Goal: Find specific fact: Find specific fact

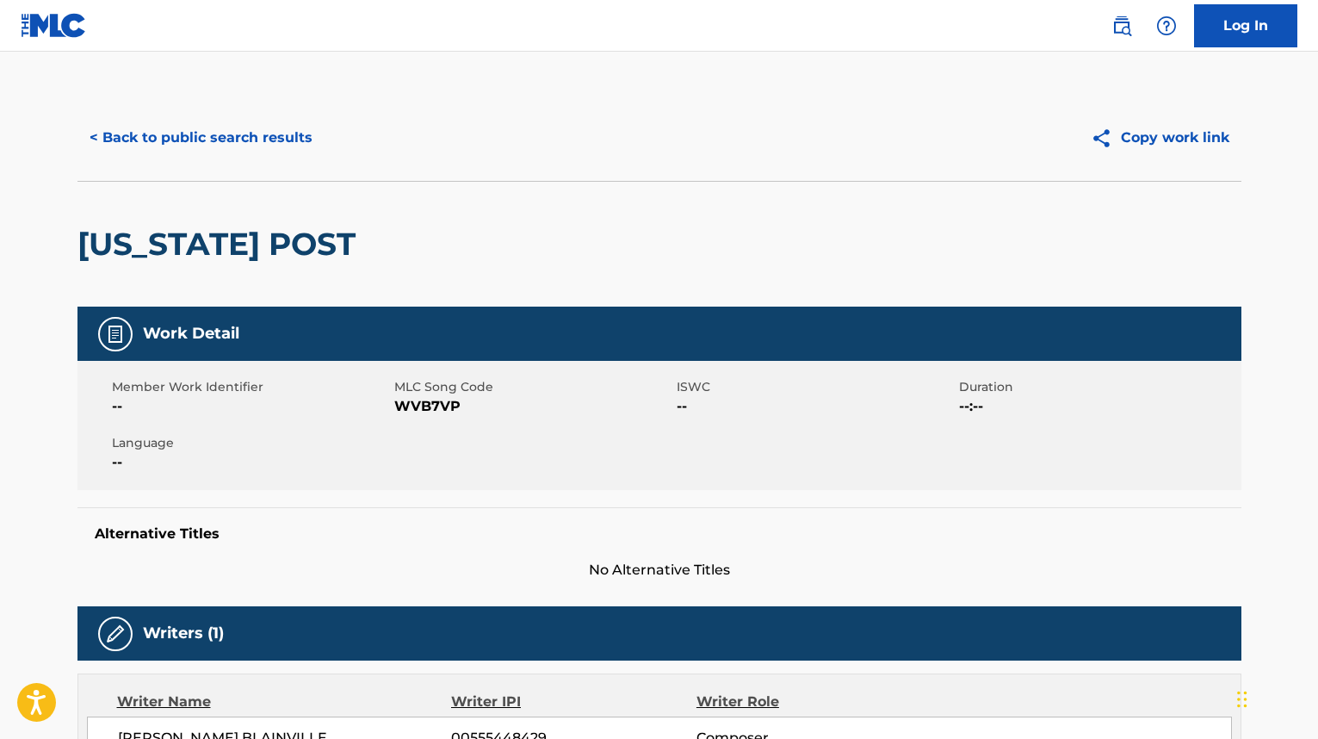
click at [219, 146] on button "< Back to public search results" at bounding box center [200, 137] width 247 height 43
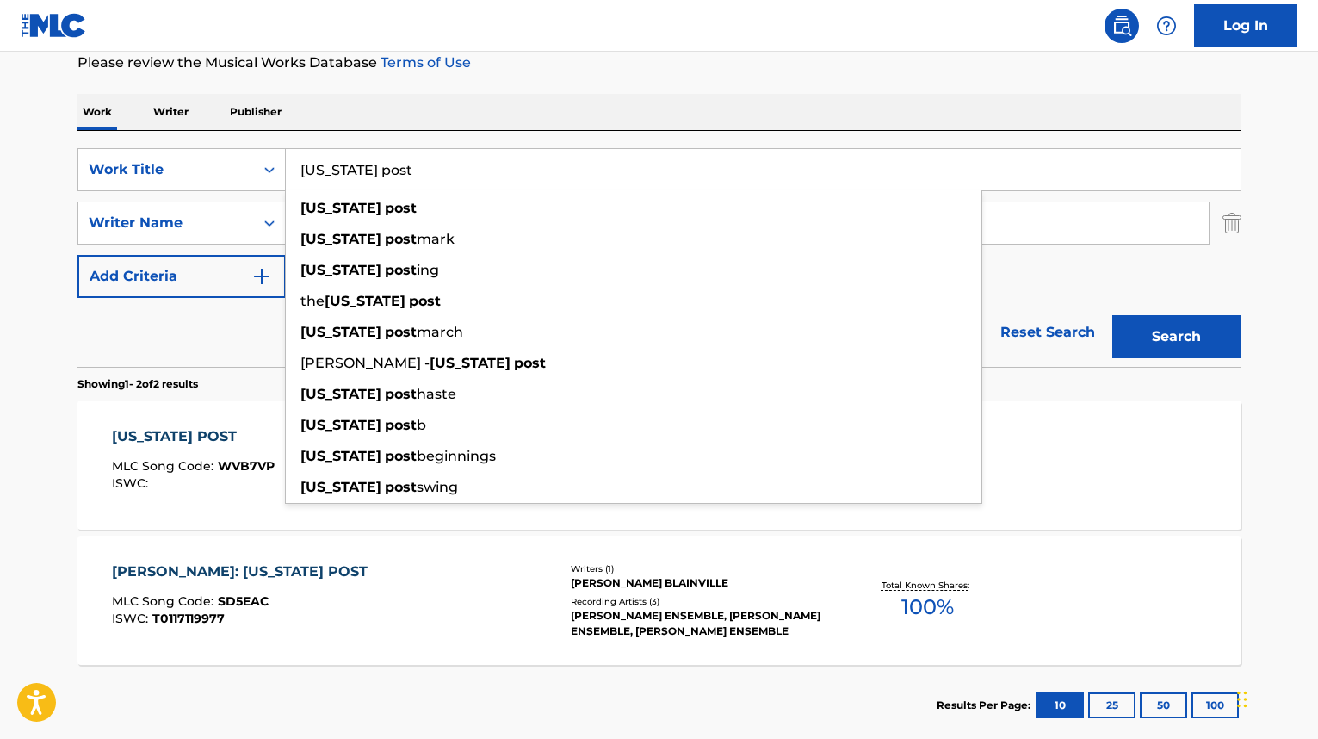
drag, startPoint x: 449, startPoint y: 172, endPoint x: 295, endPoint y: 187, distance: 154.8
click at [295, 187] on input "[US_STATE] post" at bounding box center [763, 169] width 955 height 41
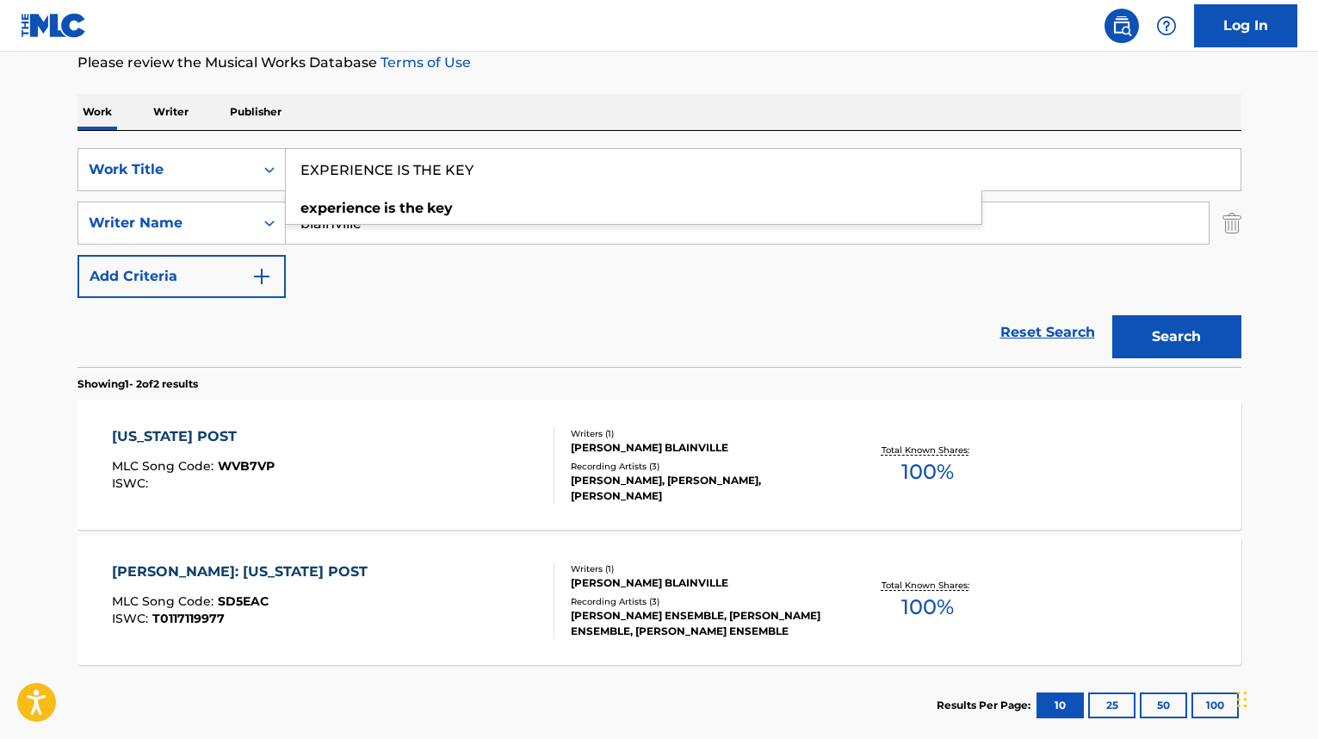
type input "EXPERIENCE IS THE KEY"
click at [1112, 315] on button "Search" at bounding box center [1176, 336] width 129 height 43
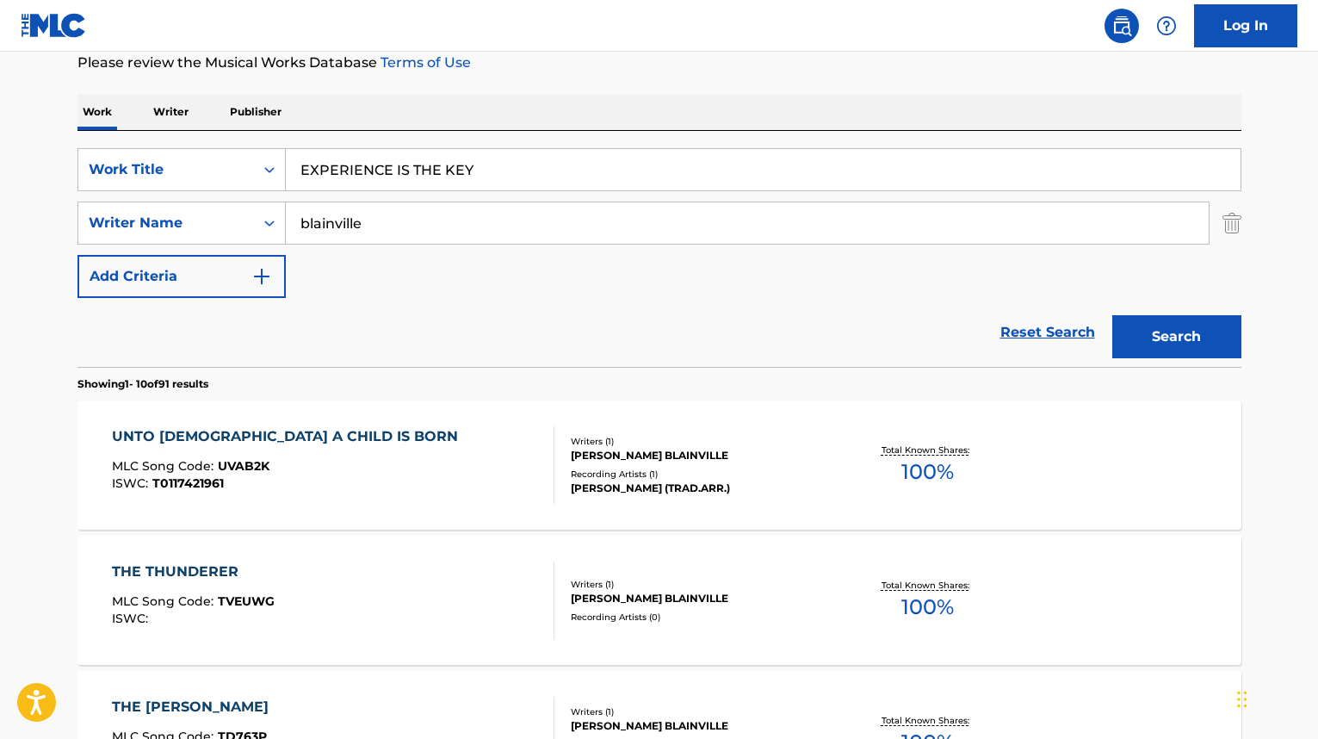
click at [589, 71] on p "Please review the Musical Works Database Terms of Use" at bounding box center [659, 63] width 1164 height 21
drag, startPoint x: 381, startPoint y: 232, endPoint x: 288, endPoint y: 235, distance: 93.9
click at [288, 235] on input "blainville" at bounding box center [747, 222] width 923 height 41
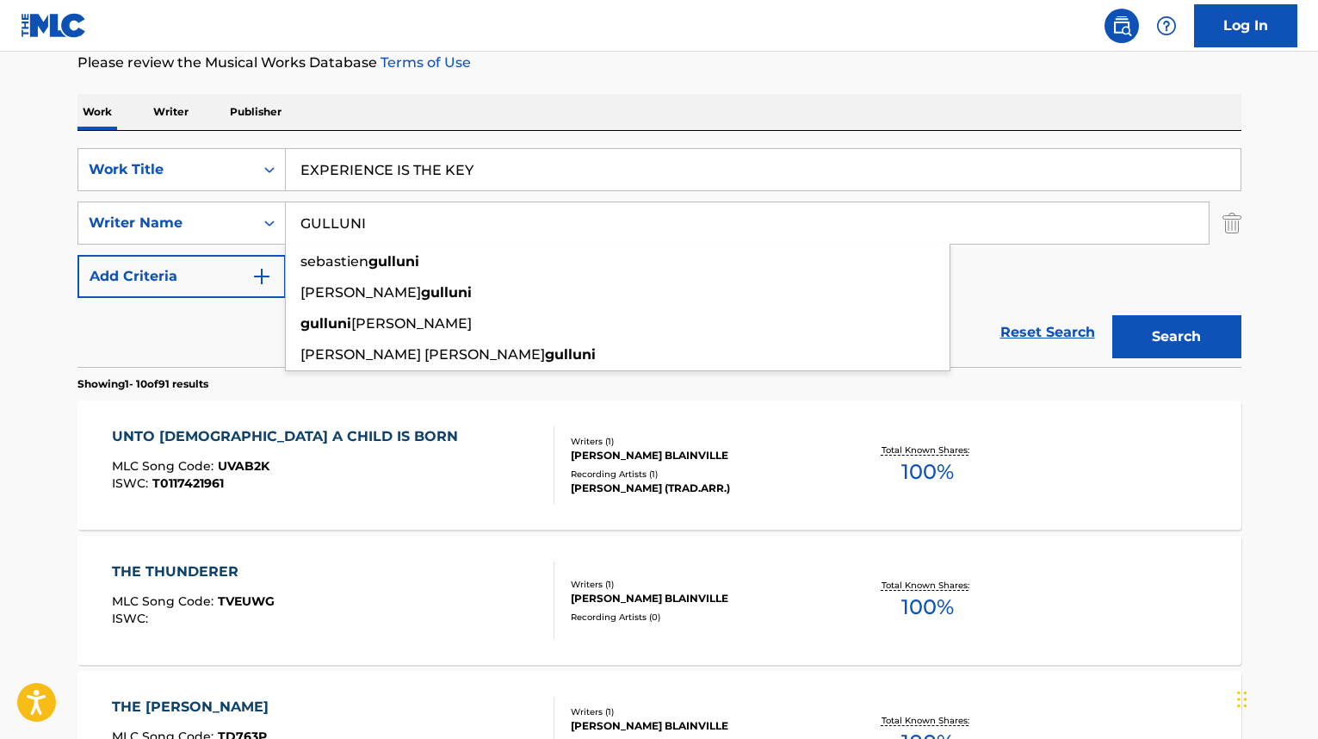
type input "GULLUNI"
click at [1112, 315] on button "Search" at bounding box center [1176, 336] width 129 height 43
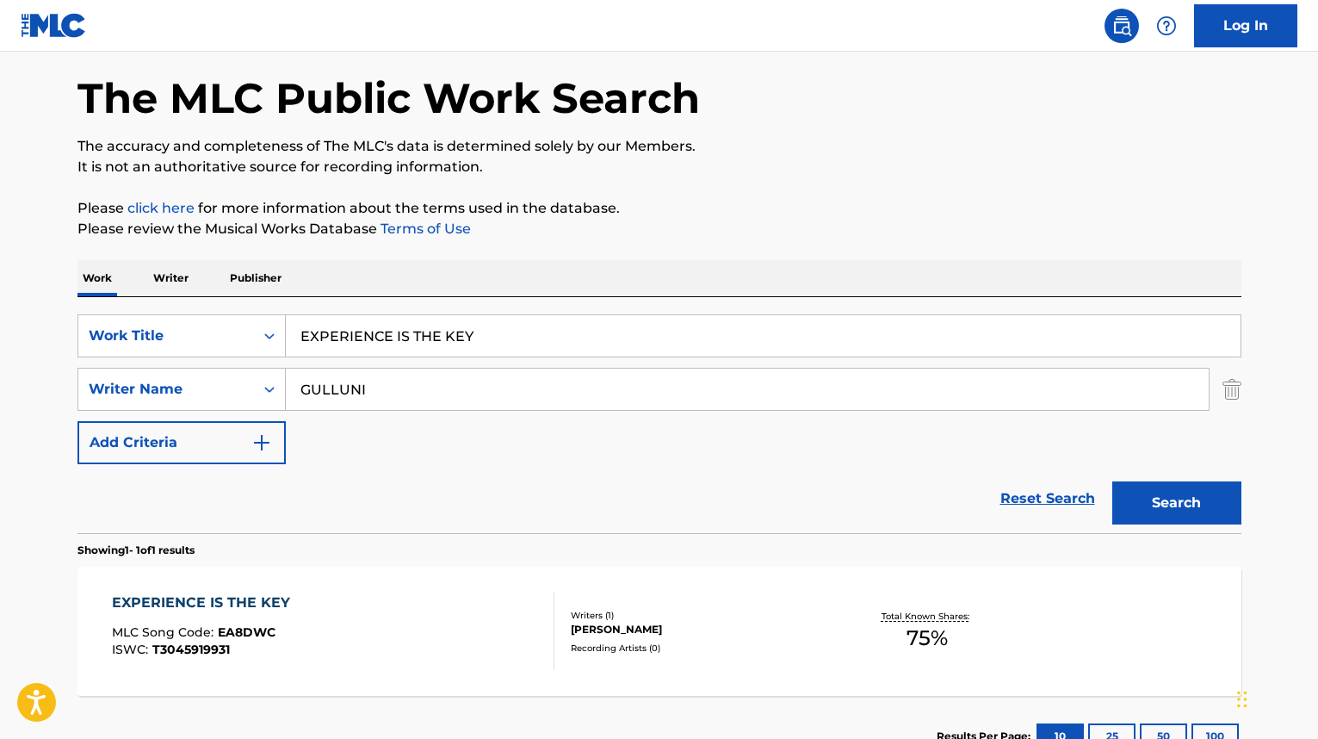
scroll to position [198, 0]
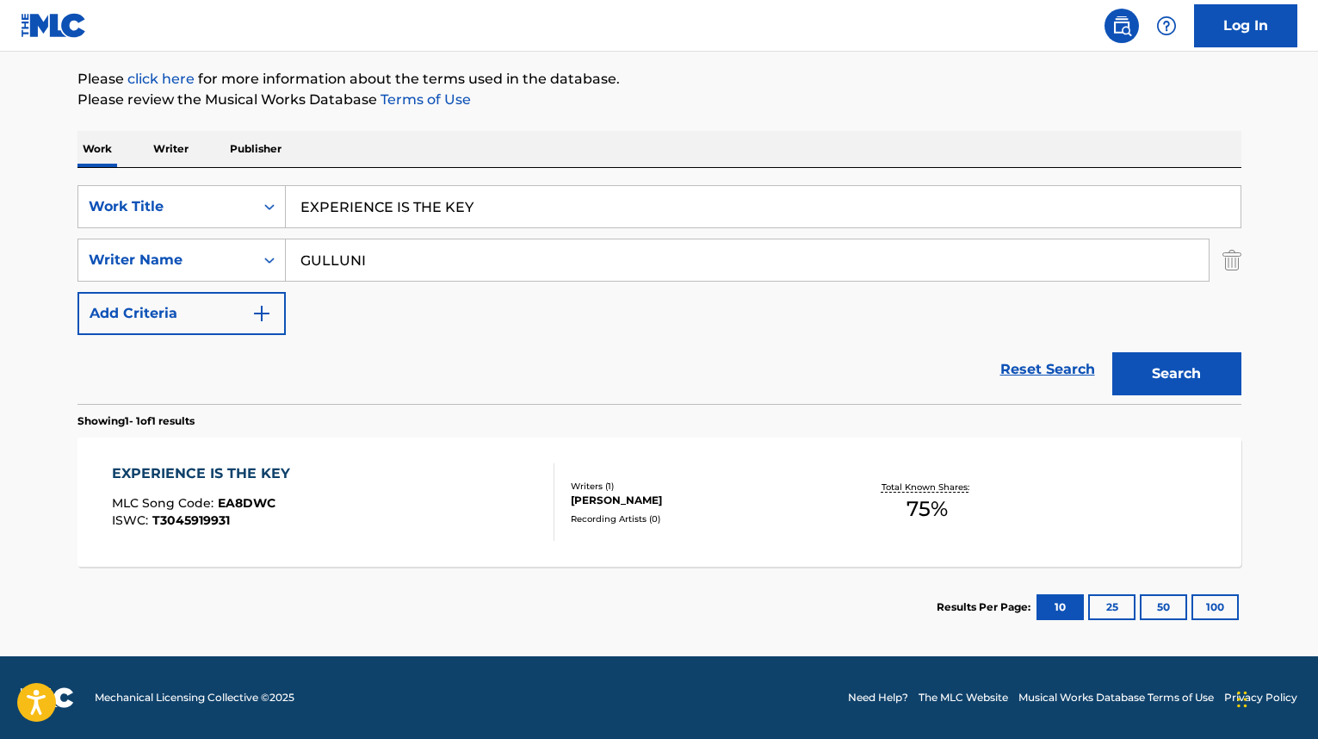
click at [217, 479] on div "EXPERIENCE IS THE KEY" at bounding box center [205, 473] width 187 height 21
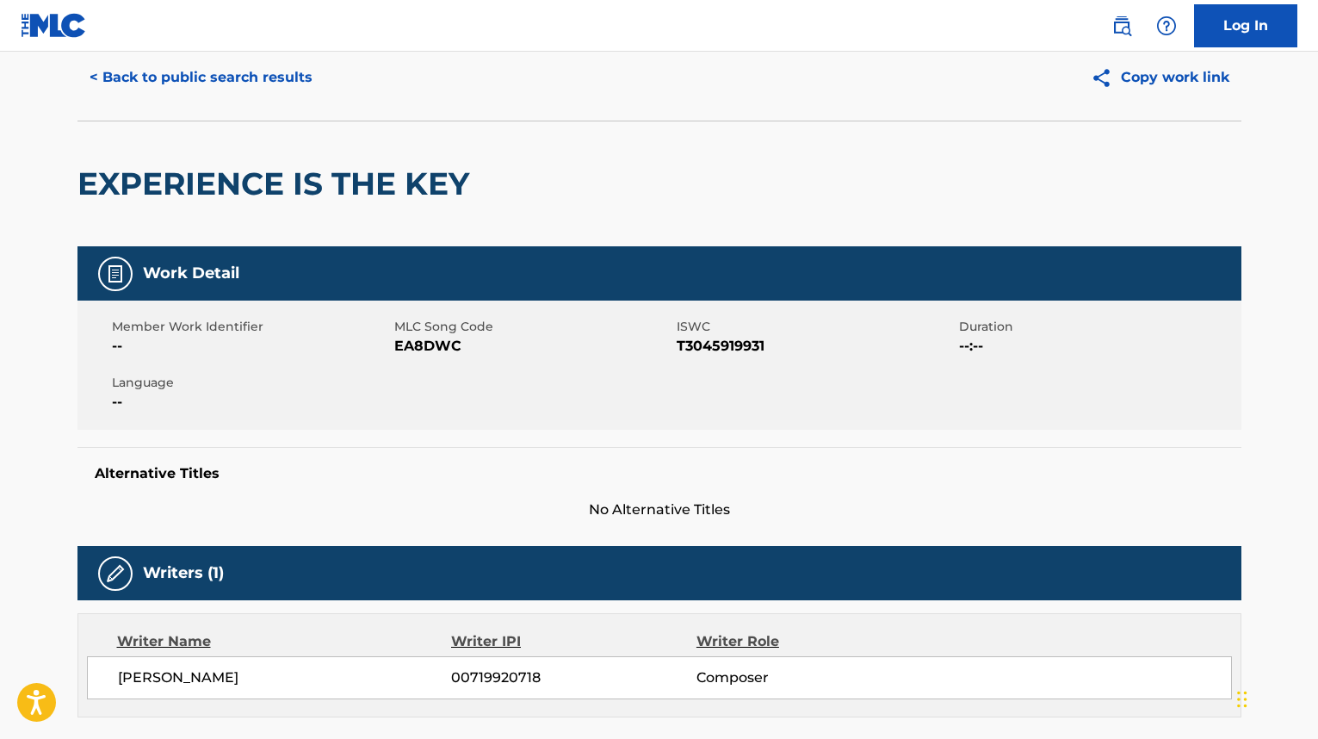
scroll to position [86, 0]
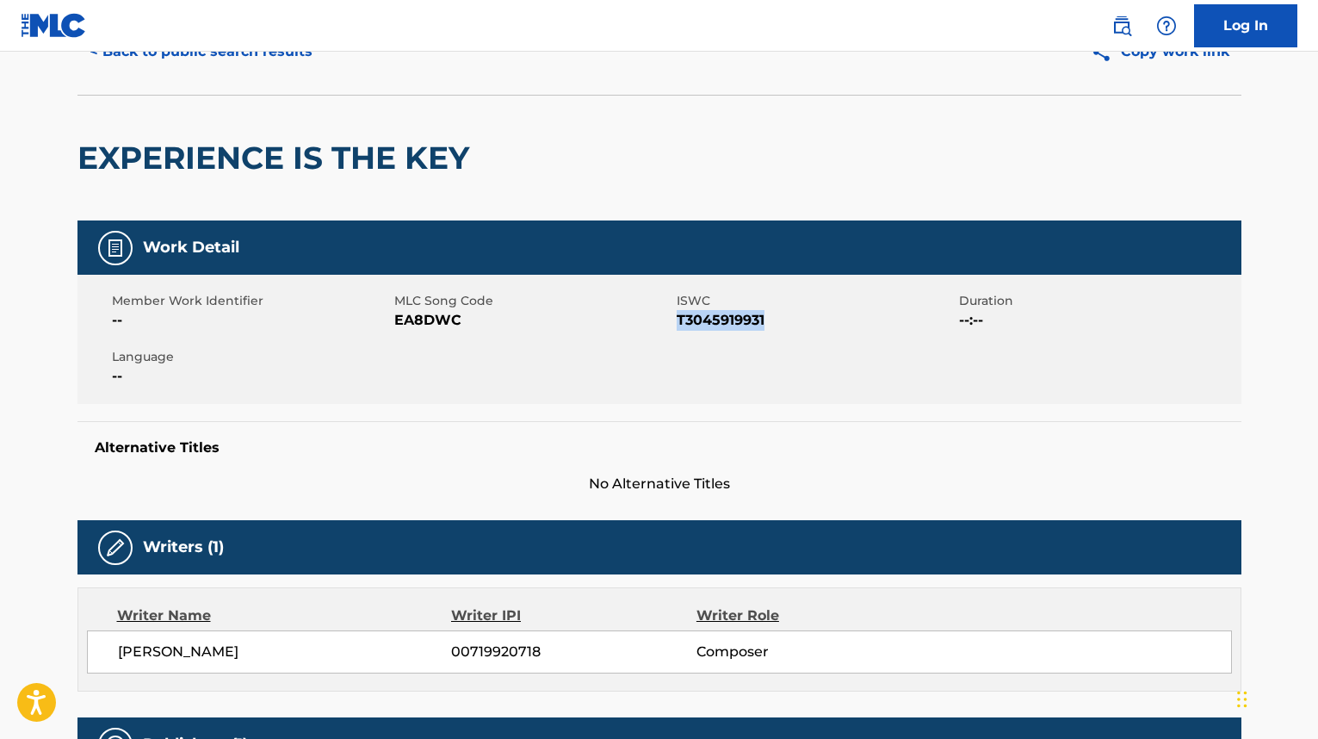
drag, startPoint x: 778, startPoint y: 319, endPoint x: 676, endPoint y: 325, distance: 101.8
click at [677, 325] on span "T3045919931" at bounding box center [816, 320] width 278 height 21
copy span "T3045919931"
click at [296, 636] on div "[PERSON_NAME] 00719920718 Composer" at bounding box center [659, 651] width 1145 height 43
